Goal: Find specific page/section: Find specific page/section

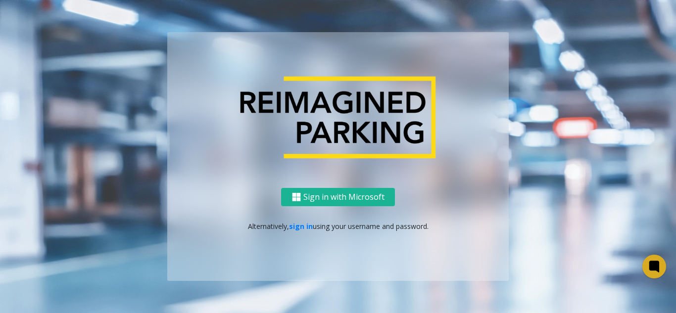
click at [293, 234] on div "Sign in with Microsoft Alternatively, sign in using your username and password." at bounding box center [337, 234] width 341 height 93
click at [296, 230] on link "sign in" at bounding box center [301, 226] width 24 height 9
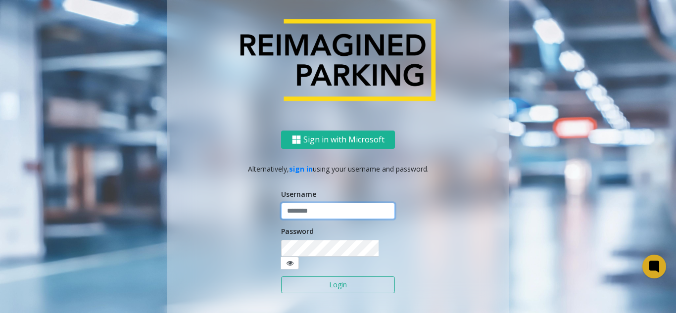
type input "*******"
click at [297, 277] on button "Login" at bounding box center [338, 285] width 114 height 17
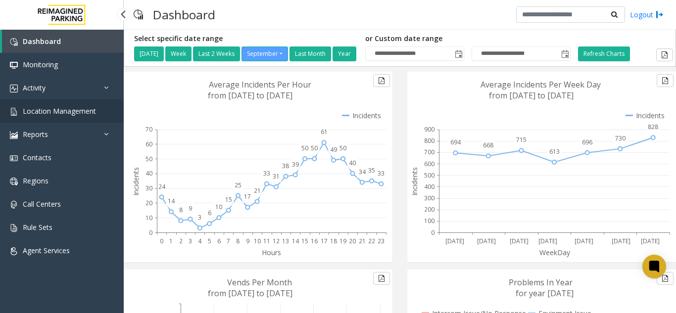
click at [64, 116] on link "Location Management" at bounding box center [62, 110] width 124 height 23
click at [92, 89] on link "Activity" at bounding box center [62, 87] width 124 height 23
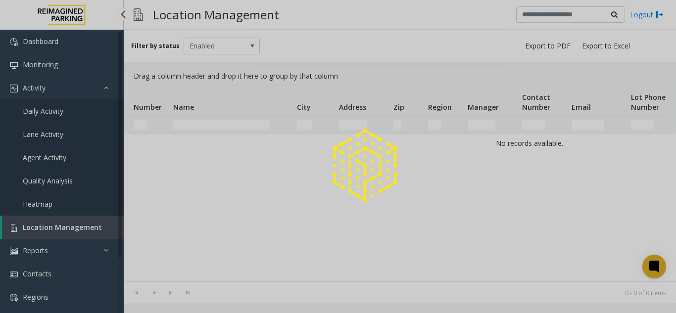
click at [53, 90] on div at bounding box center [338, 156] width 676 height 313
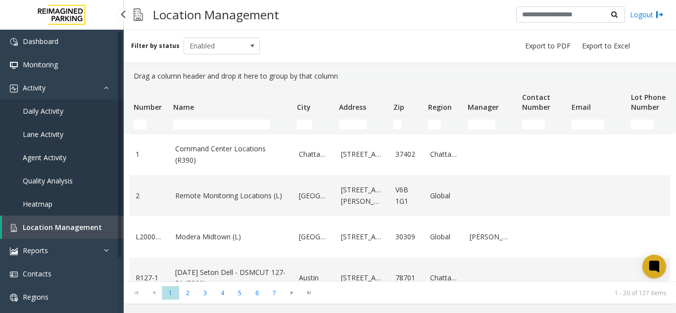
click at [49, 233] on link "Location Management" at bounding box center [63, 227] width 122 height 23
click at [175, 126] on input "Name Filter" at bounding box center [221, 125] width 97 height 10
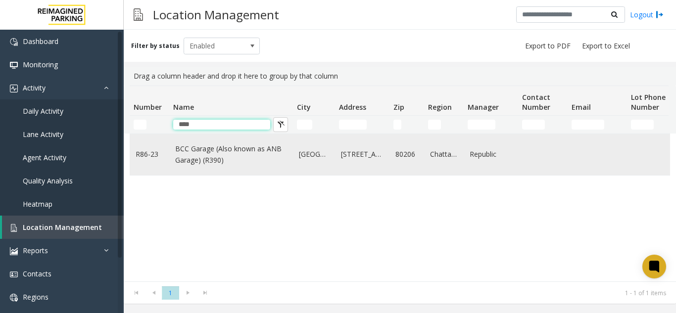
type input "***"
click at [195, 157] on link "BCC Garage (Also known as ANB Garage) (R390)" at bounding box center [231, 155] width 112 height 22
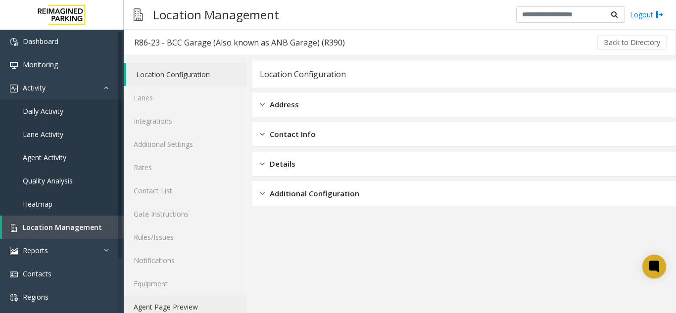
click at [147, 300] on link "Agent Page Preview" at bounding box center [185, 306] width 123 height 23
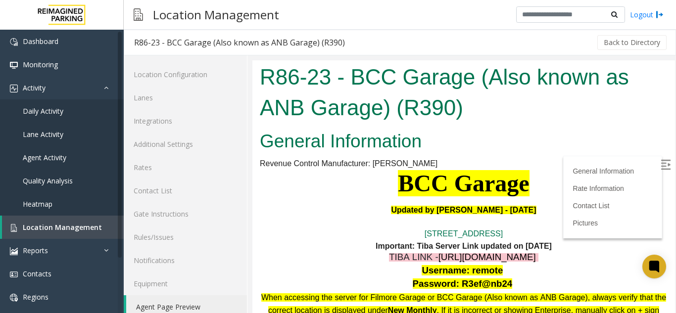
click at [661, 160] on img at bounding box center [666, 165] width 10 height 10
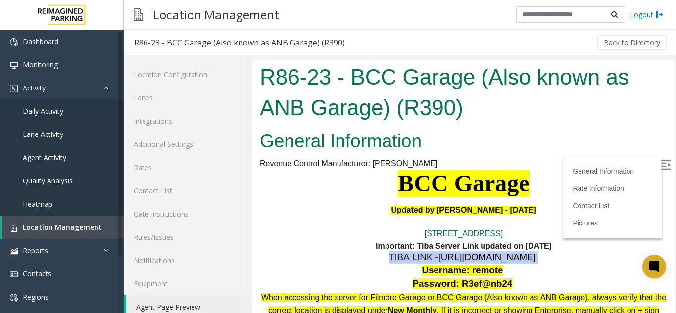
drag, startPoint x: 576, startPoint y: 252, endPoint x: 346, endPoint y: 252, distance: 229.1
click at [346, 252] on p "TIBA LINK - [URL][DOMAIN_NAME]" at bounding box center [464, 257] width 408 height 13
copy span "TIBA LINK - [URL][DOMAIN_NAME]"
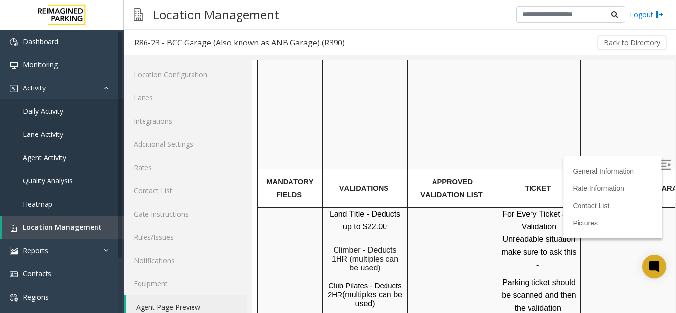
scroll to position [742, 0]
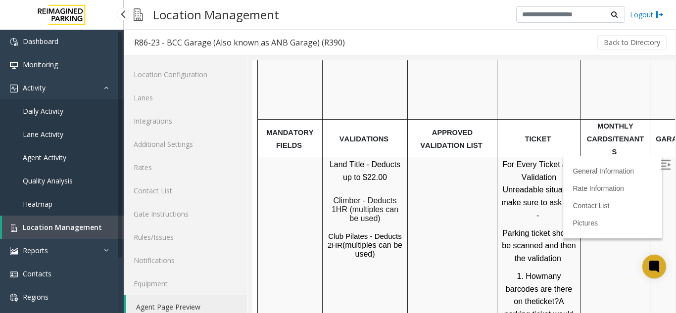
click at [113, 229] on link "Location Management" at bounding box center [63, 227] width 122 height 23
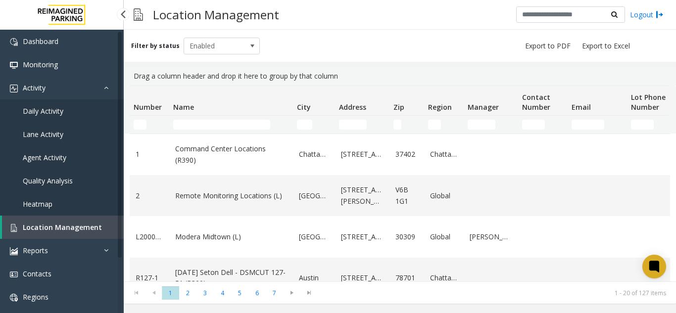
click at [58, 112] on span "Daily Activity" at bounding box center [43, 110] width 41 height 9
click at [78, 103] on link "Daily Activity" at bounding box center [62, 110] width 124 height 23
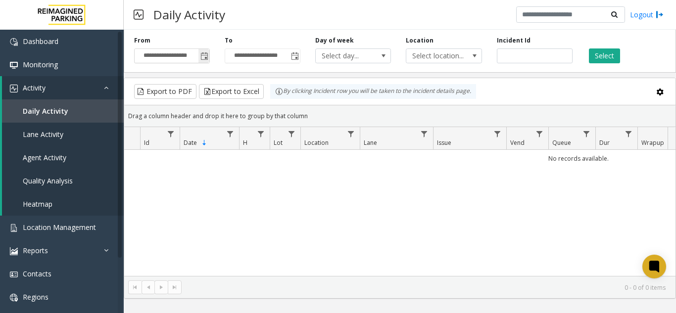
click at [208, 56] on span "Toggle popup" at bounding box center [204, 56] width 8 height 8
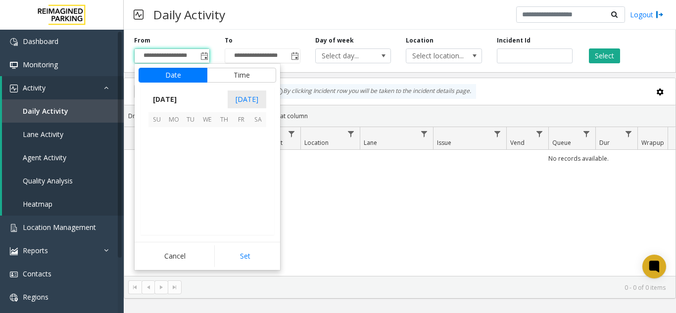
scroll to position [177627, 0]
click at [180, 154] on span "8" at bounding box center [173, 152] width 17 height 17
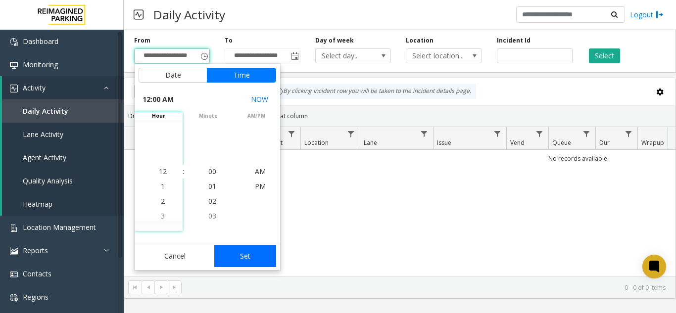
click at [251, 249] on button "Set" at bounding box center [245, 256] width 62 height 22
type input "**********"
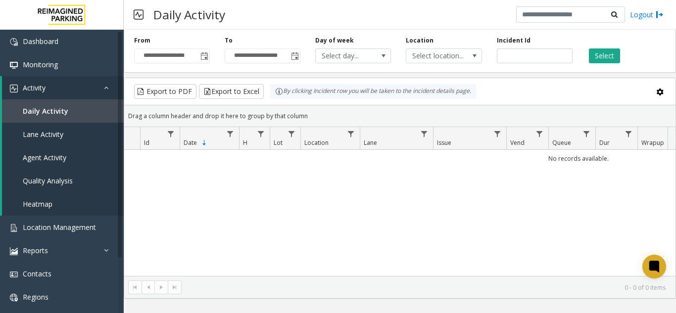
click at [598, 48] on div "Select" at bounding box center [625, 49] width 91 height 27
click at [597, 55] on button "Select" at bounding box center [604, 56] width 31 height 15
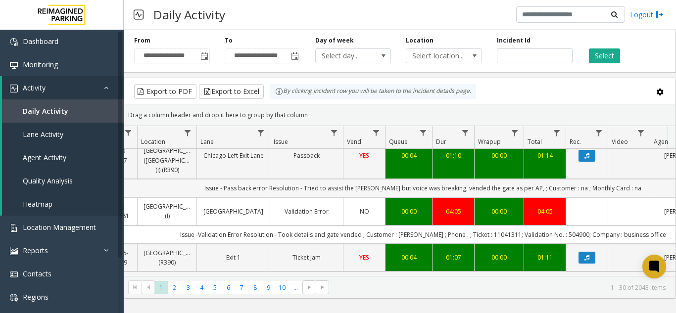
scroll to position [99, 163]
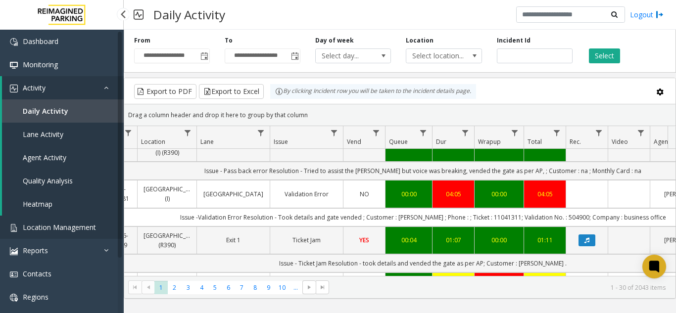
click at [79, 235] on link "Location Management" at bounding box center [62, 227] width 124 height 23
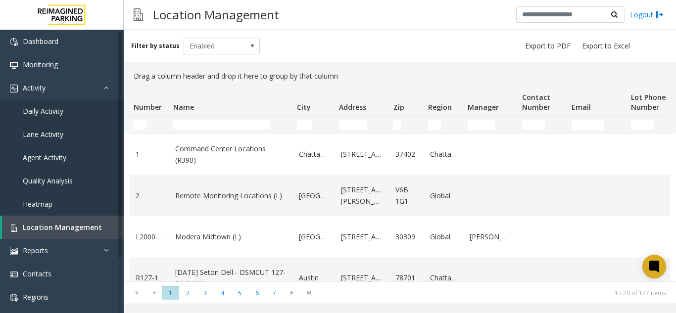
click at [145, 119] on td "Number Filter" at bounding box center [150, 125] width 40 height 18
click at [146, 123] on kendo-grid-filter-wrapper-cell "Number Filter" at bounding box center [150, 125] width 32 height 10
click at [141, 123] on input "Number Filter" at bounding box center [140, 125] width 13 height 10
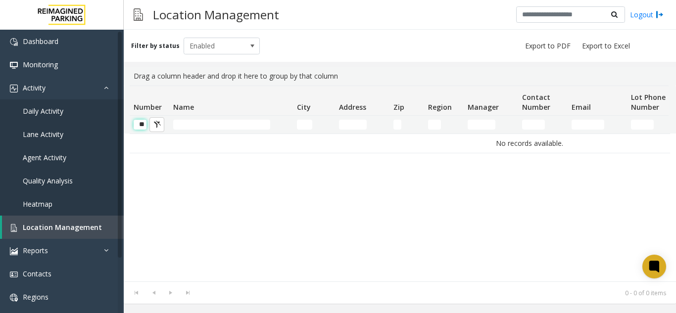
scroll to position [0, 0]
type input "*"
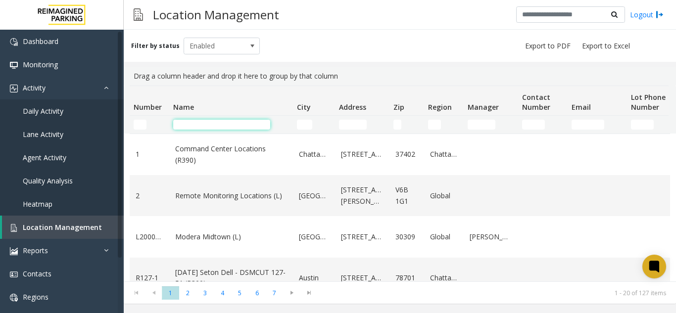
click at [197, 127] on input "Name Filter" at bounding box center [221, 125] width 97 height 10
type input "****"
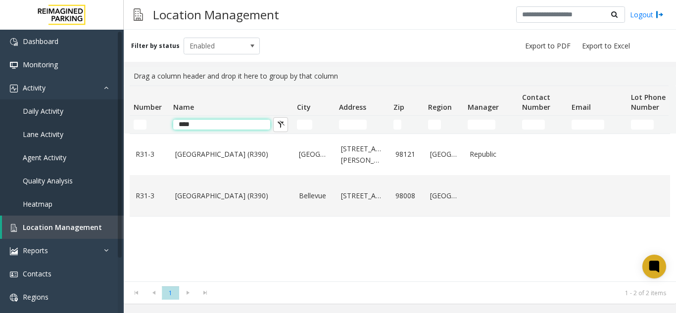
click at [217, 128] on input "****" at bounding box center [221, 125] width 97 height 10
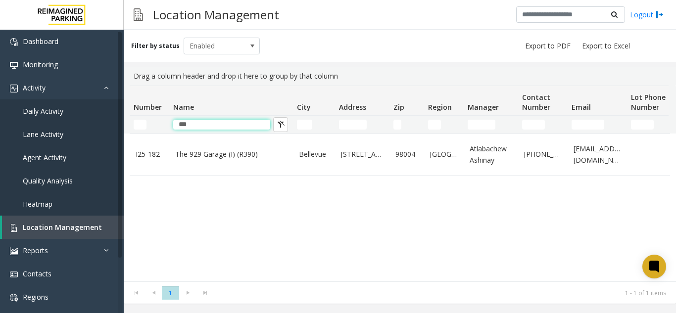
type input "***"
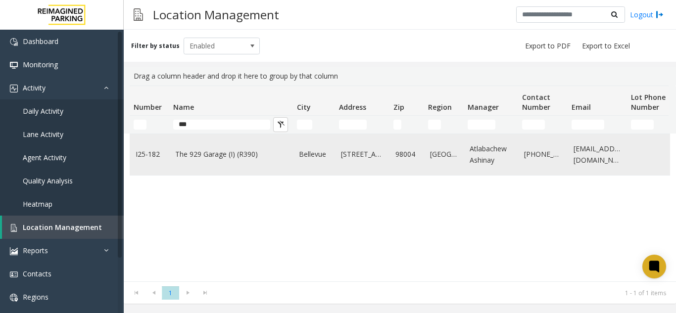
click at [276, 160] on td "The 929 Garage (I) (R390)" at bounding box center [231, 154] width 124 height 41
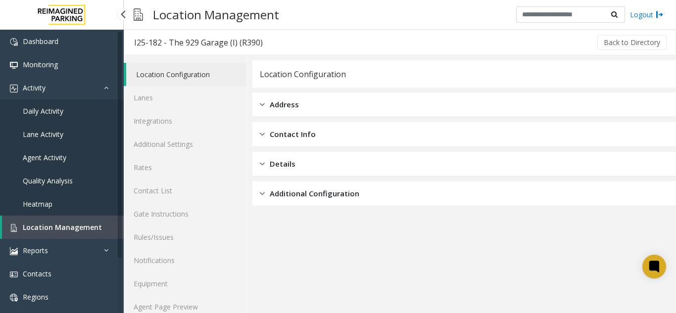
click at [42, 236] on link "Location Management" at bounding box center [63, 227] width 122 height 23
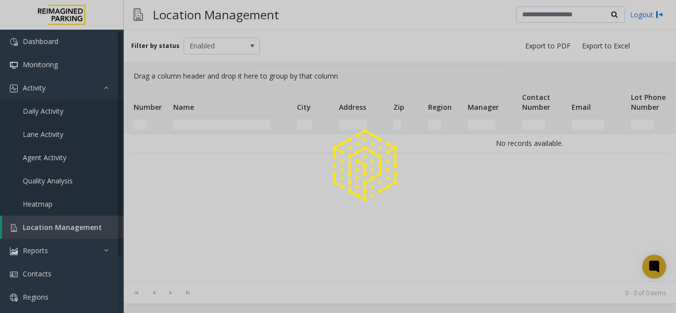
click at [45, 232] on div at bounding box center [338, 156] width 676 height 313
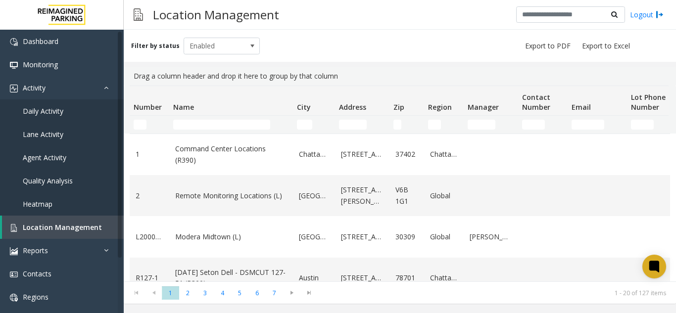
click at [212, 118] on td "Name Filter" at bounding box center [231, 125] width 124 height 18
click at [212, 119] on td "Name Filter" at bounding box center [231, 125] width 124 height 18
click at [215, 123] on input "Name Filter" at bounding box center [221, 125] width 97 height 10
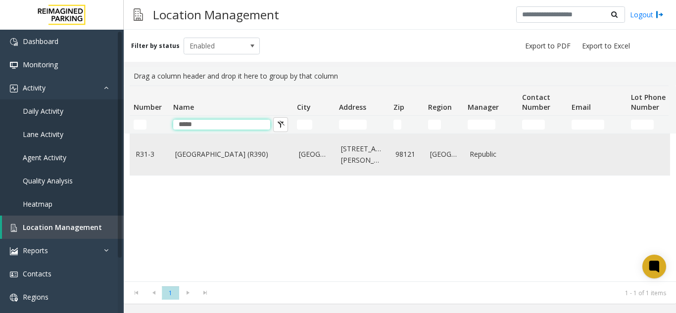
type input "****"
click at [227, 156] on link "[GEOGRAPHIC_DATA] (R390)" at bounding box center [231, 154] width 112 height 11
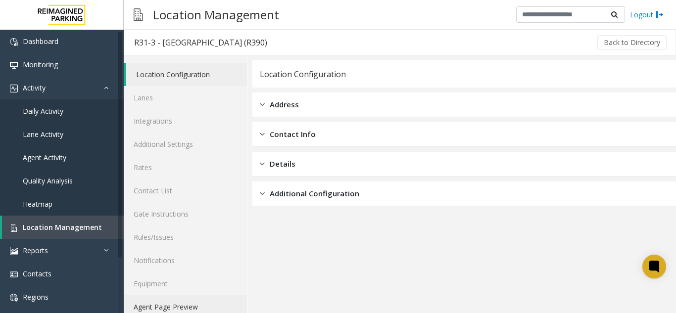
click at [150, 301] on link "Agent Page Preview" at bounding box center [185, 306] width 123 height 23
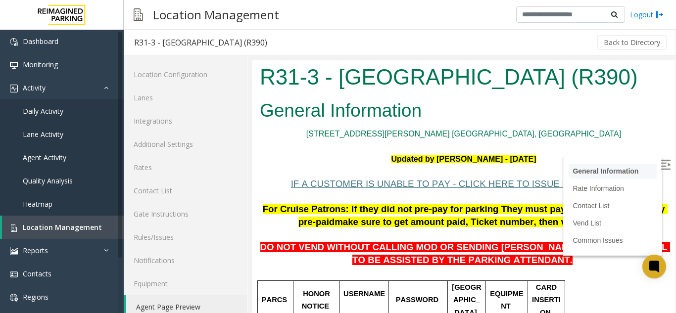
click at [642, 164] on li "General Information" at bounding box center [613, 171] width 88 height 15
drag, startPoint x: 654, startPoint y: 174, endPoint x: 655, endPoint y: 181, distance: 6.9
click at [629, 123] on h2 "General Information" at bounding box center [464, 111] width 408 height 26
click at [661, 167] on img at bounding box center [666, 165] width 10 height 10
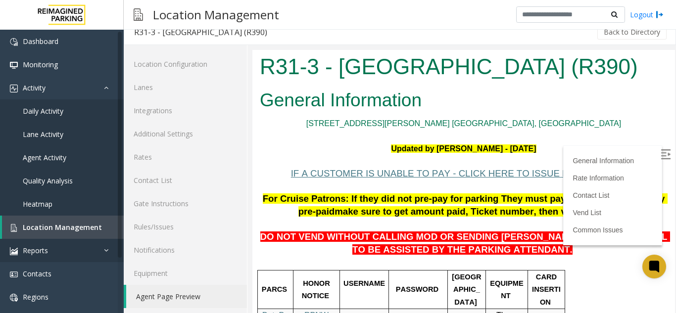
scroll to position [13, 0]
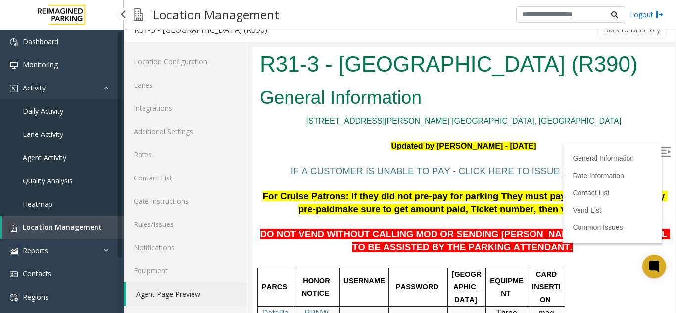
click at [101, 225] on link "Location Management" at bounding box center [63, 227] width 122 height 23
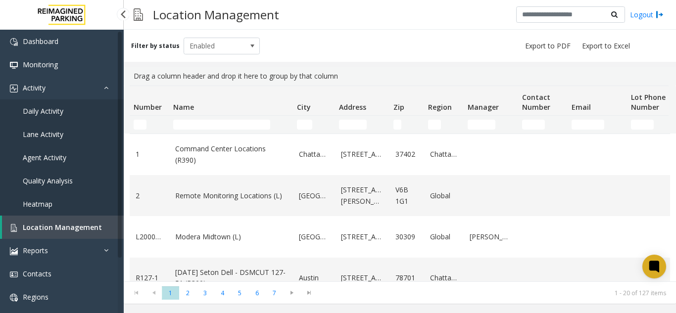
click at [58, 115] on span "Daily Activity" at bounding box center [43, 110] width 41 height 9
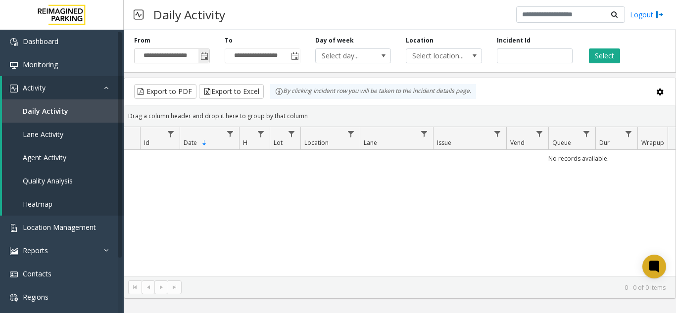
click at [201, 55] on span "Toggle popup" at bounding box center [204, 56] width 8 height 8
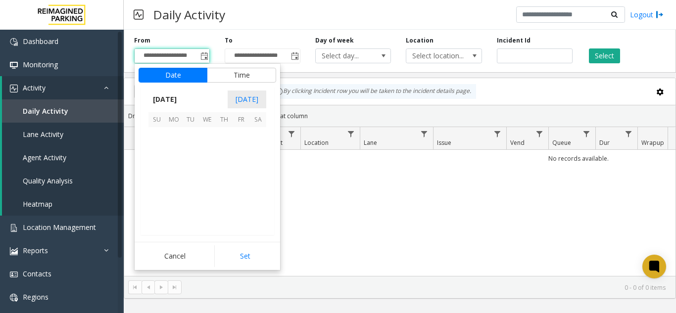
scroll to position [177627, 0]
click at [166, 157] on span "8" at bounding box center [173, 152] width 17 height 17
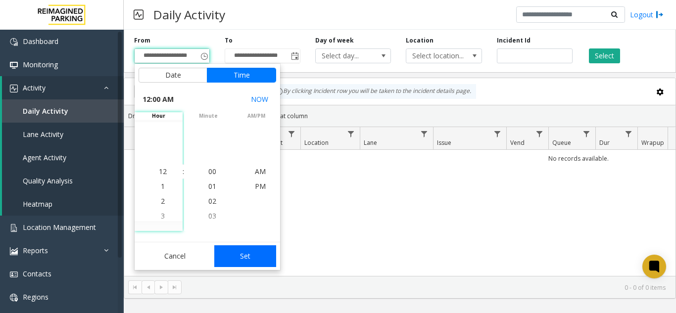
click at [245, 254] on button "Set" at bounding box center [245, 256] width 62 height 22
type input "**********"
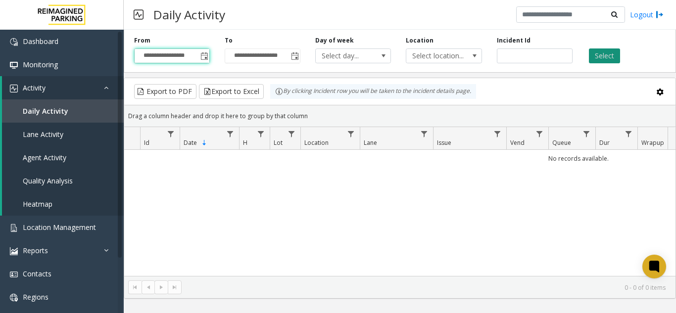
click at [617, 53] on button "Select" at bounding box center [604, 56] width 31 height 15
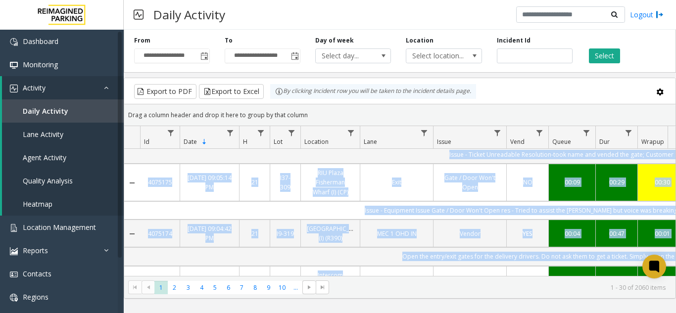
drag, startPoint x: 404, startPoint y: 268, endPoint x: 492, endPoint y: 273, distance: 87.7
click at [492, 273] on div "4075179 [DATE] 09:10:57 PM 21 L20000500 Modera Midtown (L) Mezz Main Trans Exit…" at bounding box center [399, 212] width 551 height 127
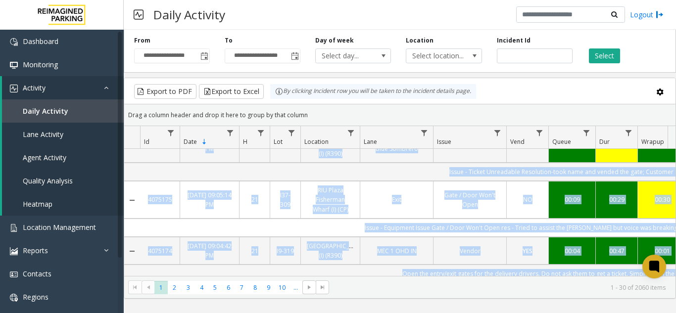
scroll to position [25, 0]
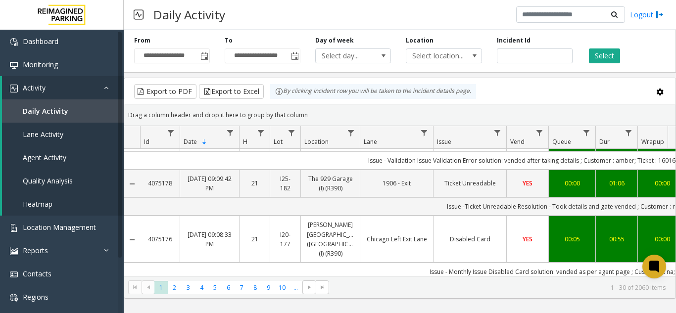
click at [516, 113] on div "Drag a column header and drop it here to group by that column" at bounding box center [399, 114] width 551 height 17
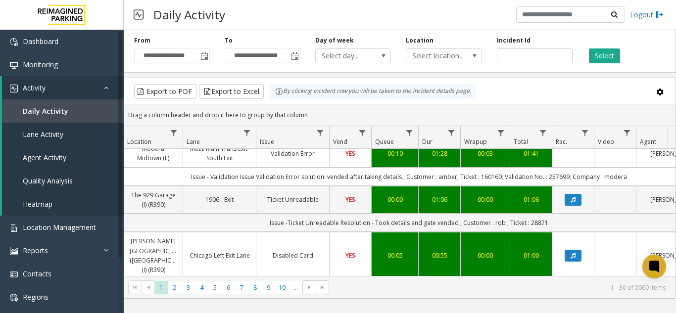
scroll to position [0, 177]
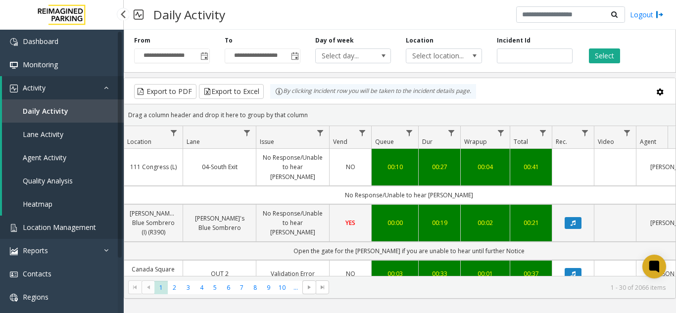
click at [60, 229] on span "Location Management" at bounding box center [59, 227] width 73 height 9
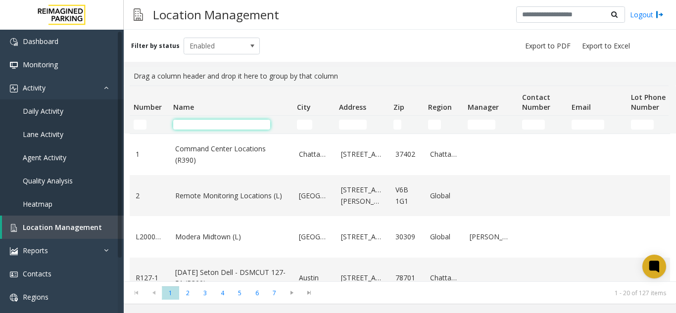
click at [251, 125] on input "Name Filter" at bounding box center [221, 125] width 97 height 10
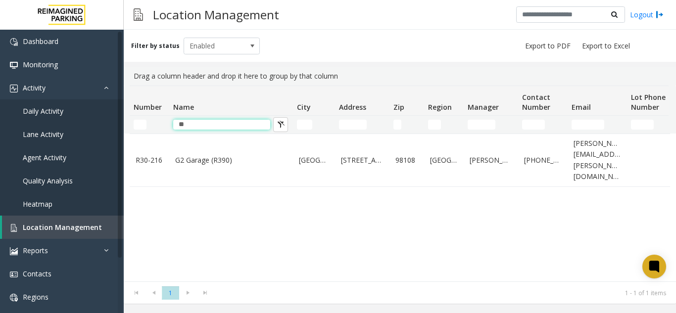
type input "**"
click at [218, 180] on div "R30-216 G2 Garage (R390) [GEOGRAPHIC_DATA] [STREET_ADDRESS] [PERSON_NAME] [PHON…" at bounding box center [400, 208] width 540 height 148
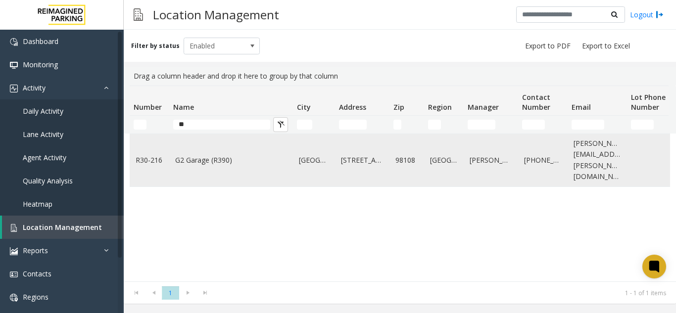
click at [220, 162] on td "G2 Garage (R390)" at bounding box center [231, 160] width 124 height 52
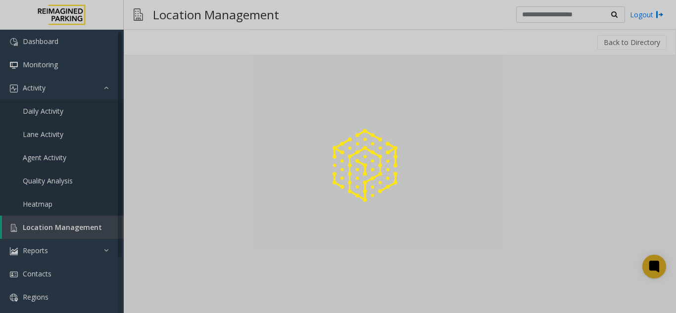
click at [212, 298] on div at bounding box center [338, 156] width 676 height 313
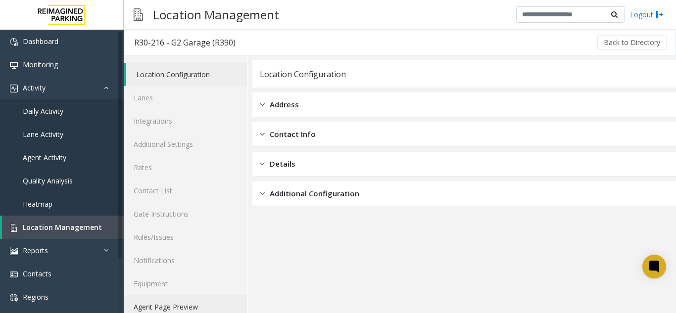
click at [212, 304] on link "Agent Page Preview" at bounding box center [185, 306] width 123 height 23
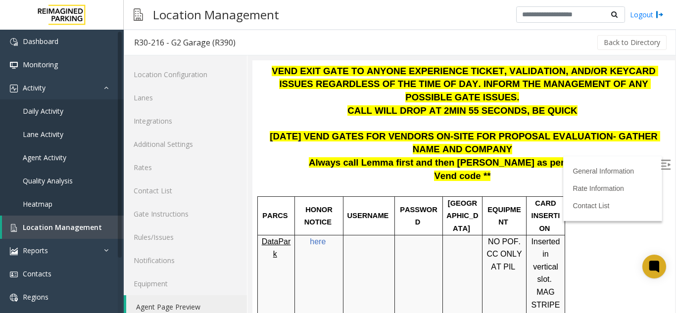
click at [661, 163] on img at bounding box center [666, 165] width 10 height 10
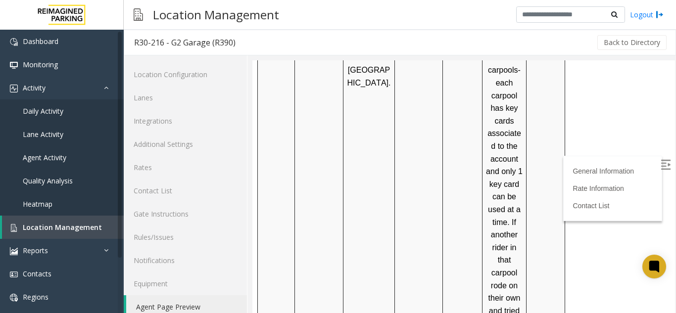
scroll to position [678, 0]
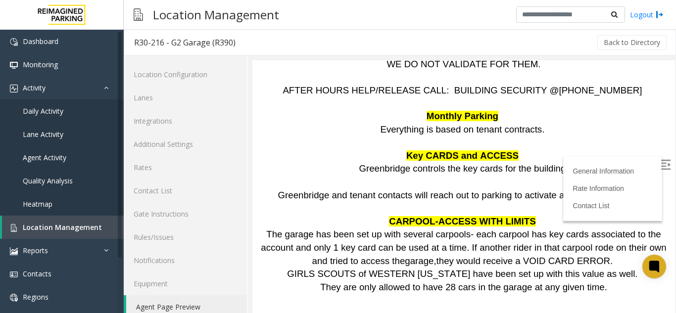
click at [397, 198] on div "VEND EXIT GATE TO ANYONE EXPERIENCE TICKET, VALIDATION, AND/OR KEYCARD ISSUES R…" at bounding box center [464, 2] width 408 height 2477
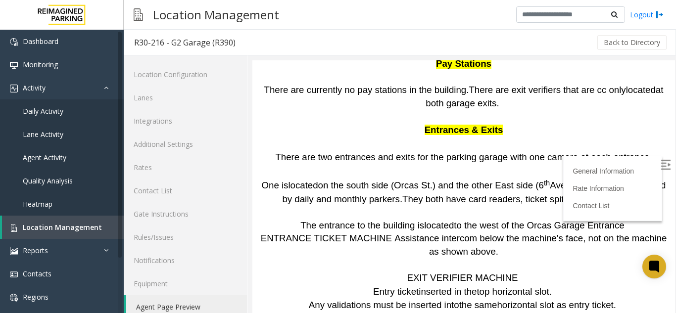
scroll to position [1964, 0]
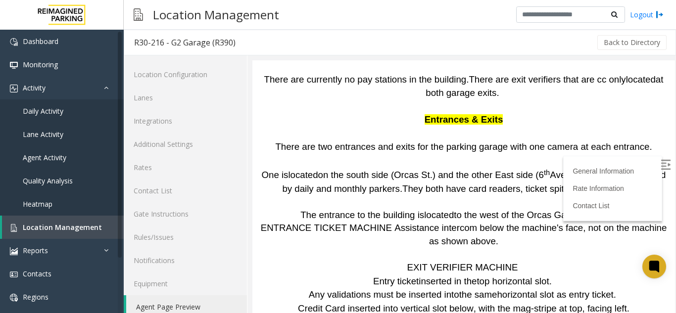
click at [426, 195] on p at bounding box center [464, 201] width 408 height 13
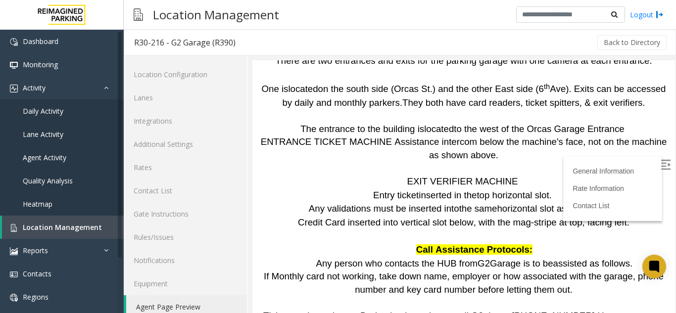
scroll to position [66, 0]
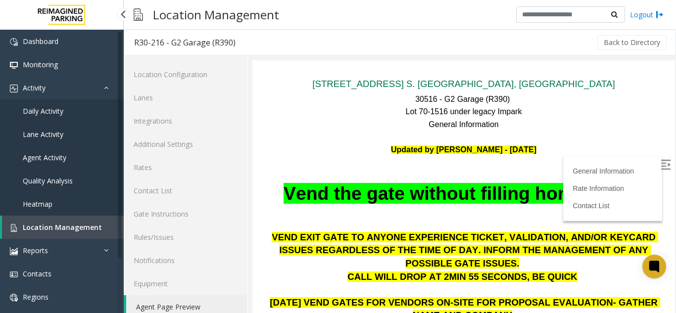
click at [36, 223] on span "Location Management" at bounding box center [62, 227] width 79 height 9
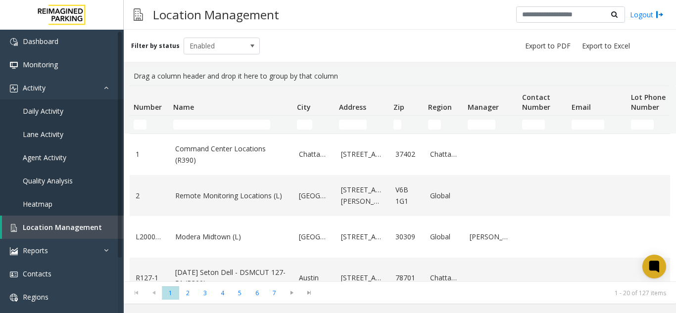
click at [197, 132] on td "Name Filter" at bounding box center [231, 125] width 124 height 18
click at [196, 128] on input "Name Filter" at bounding box center [221, 125] width 97 height 10
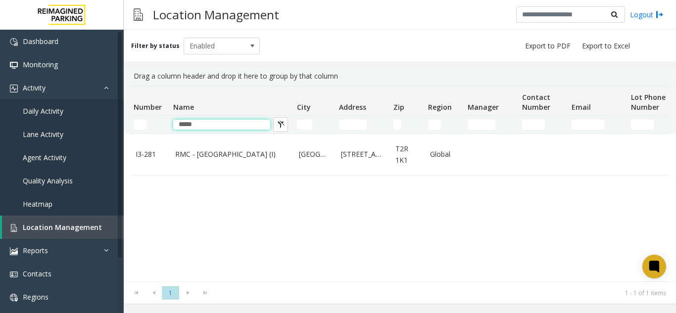
type input "*****"
click at [200, 152] on link "RMC - [GEOGRAPHIC_DATA] (I)" at bounding box center [231, 154] width 112 height 11
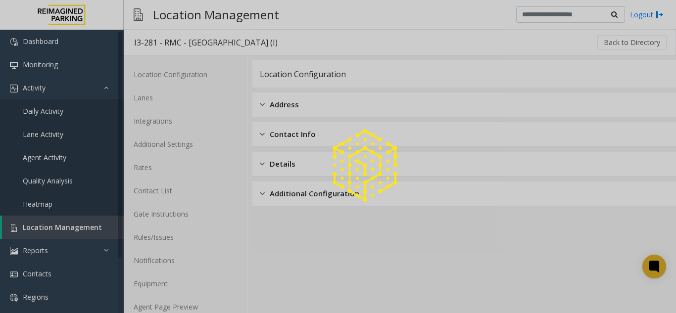
click at [202, 304] on div at bounding box center [338, 156] width 676 height 313
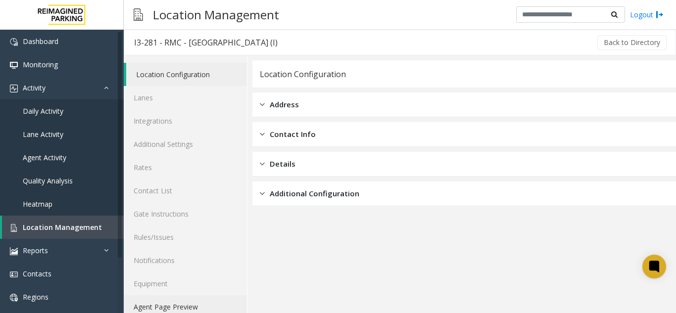
click at [202, 304] on link "Agent Page Preview" at bounding box center [185, 306] width 123 height 23
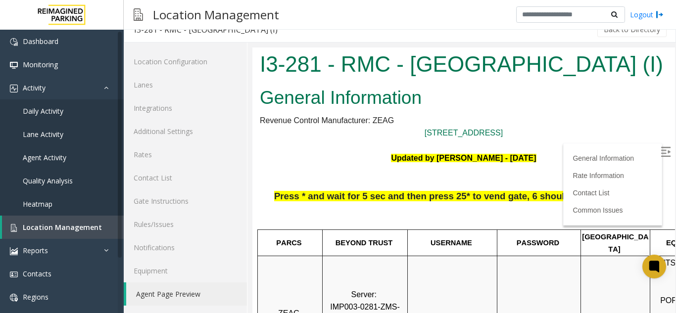
scroll to position [148, 140]
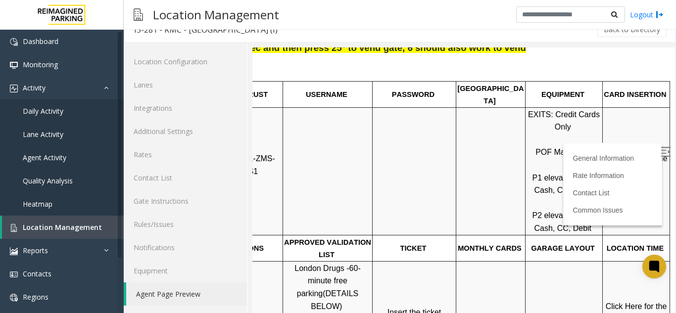
click at [556, 267] on td at bounding box center [564, 312] width 77 height 102
click at [659, 150] on label at bounding box center [666, 153] width 15 height 15
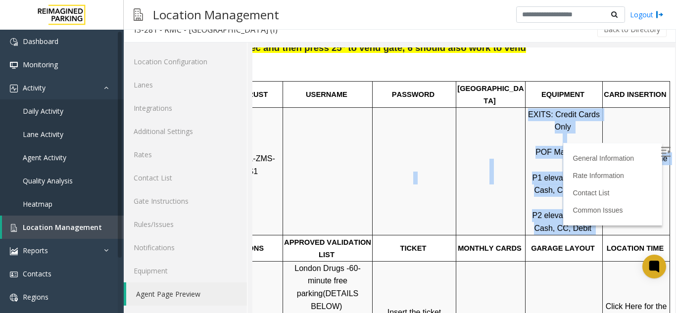
drag, startPoint x: 376, startPoint y: 193, endPoint x: 589, endPoint y: 199, distance: 213.9
click at [589, 199] on tr "ZEAG Server: IMP003-0281-ZMS-MRV-WS1 EXITS: Credit Cards Only POF Machines: P1 …" at bounding box center [401, 171] width 537 height 128
click at [605, 204] on td "stripe down to the right" at bounding box center [636, 171] width 67 height 128
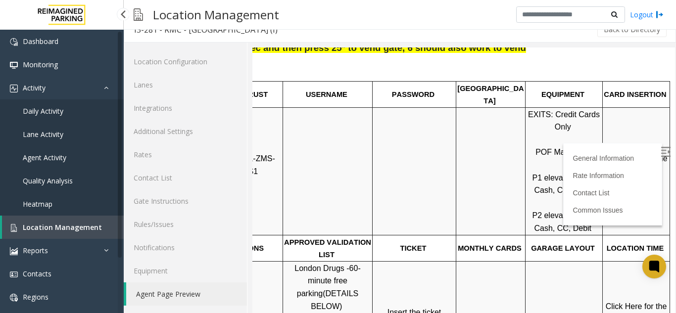
click at [84, 224] on span "Location Management" at bounding box center [62, 227] width 79 height 9
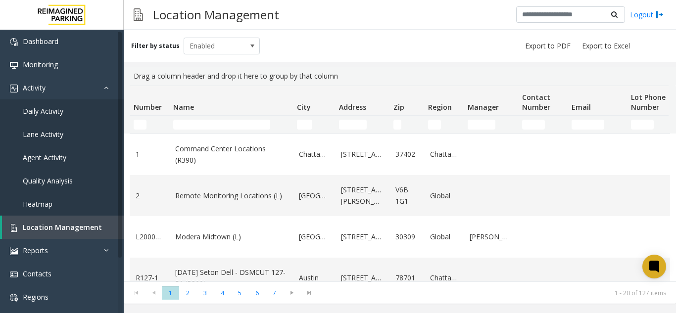
drag, startPoint x: 300, startPoint y: 10, endPoint x: 298, endPoint y: 0, distance: 10.2
click at [300, 10] on div "Location Management Logout" at bounding box center [400, 15] width 552 height 30
click at [137, 58] on div "Filter by status Enabled" at bounding box center [400, 46] width 552 height 32
click at [651, 271] on icon at bounding box center [654, 266] width 11 height 13
